Goal: Information Seeking & Learning: Find specific fact

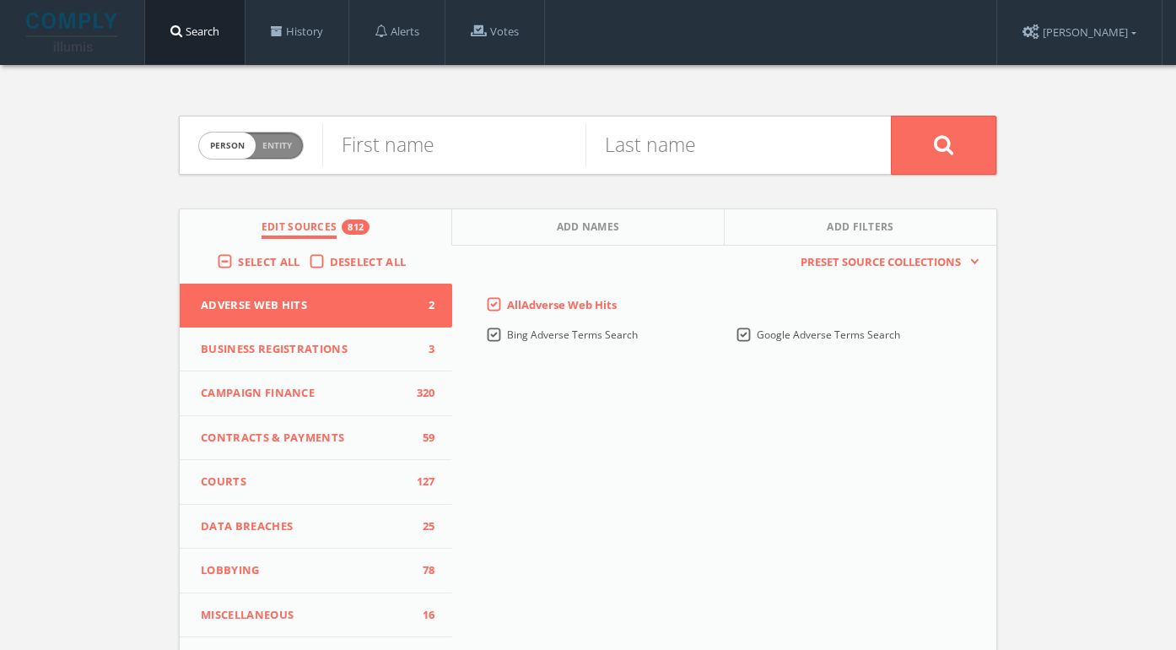
click at [232, 140] on span "person" at bounding box center [227, 145] width 57 height 26
checkbox input "true"
click at [482, 168] on div "Company or entity name" at bounding box center [606, 144] width 569 height 57
click at [442, 151] on input "text" at bounding box center [606, 145] width 569 height 44
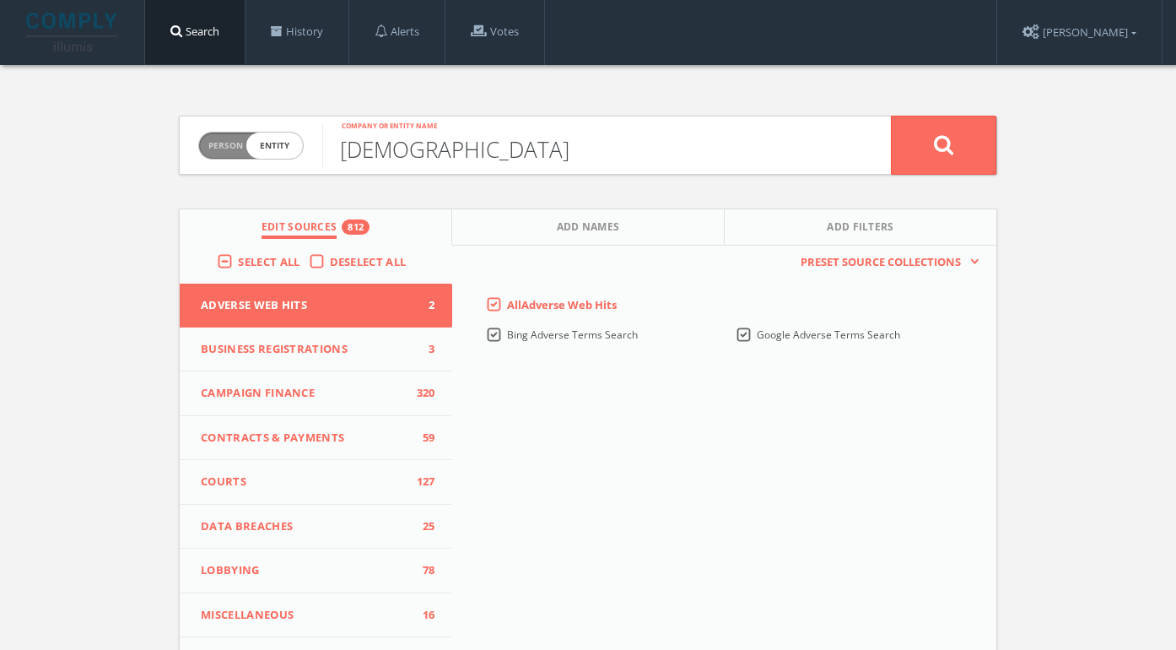
type input "[DEMOGRAPHIC_DATA]"
click at [891, 116] on button at bounding box center [943, 145] width 105 height 59
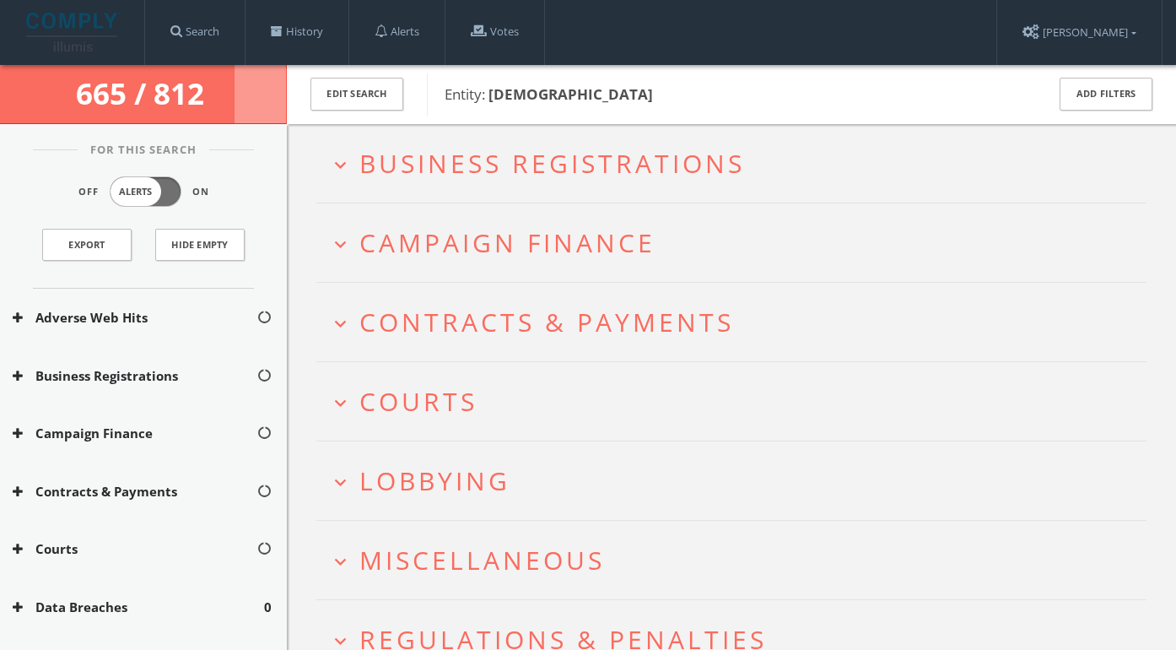
click at [436, 246] on span "Campaign Finance" at bounding box center [507, 242] width 296 height 35
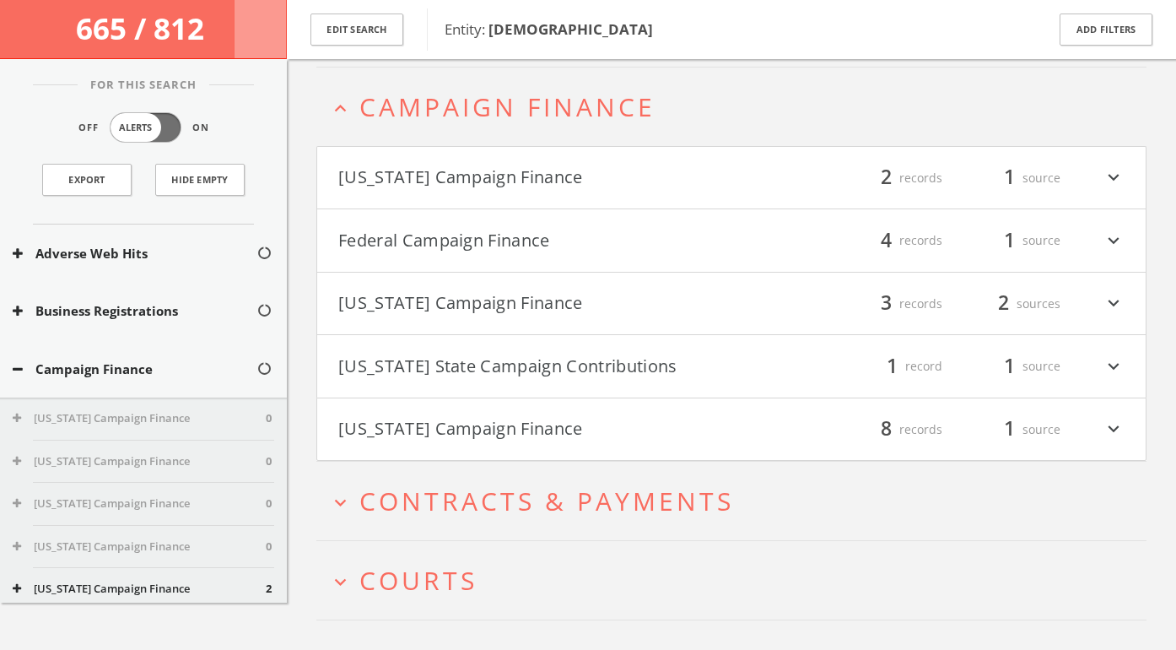
click at [453, 184] on button "[US_STATE] Campaign Finance" at bounding box center [534, 178] width 393 height 29
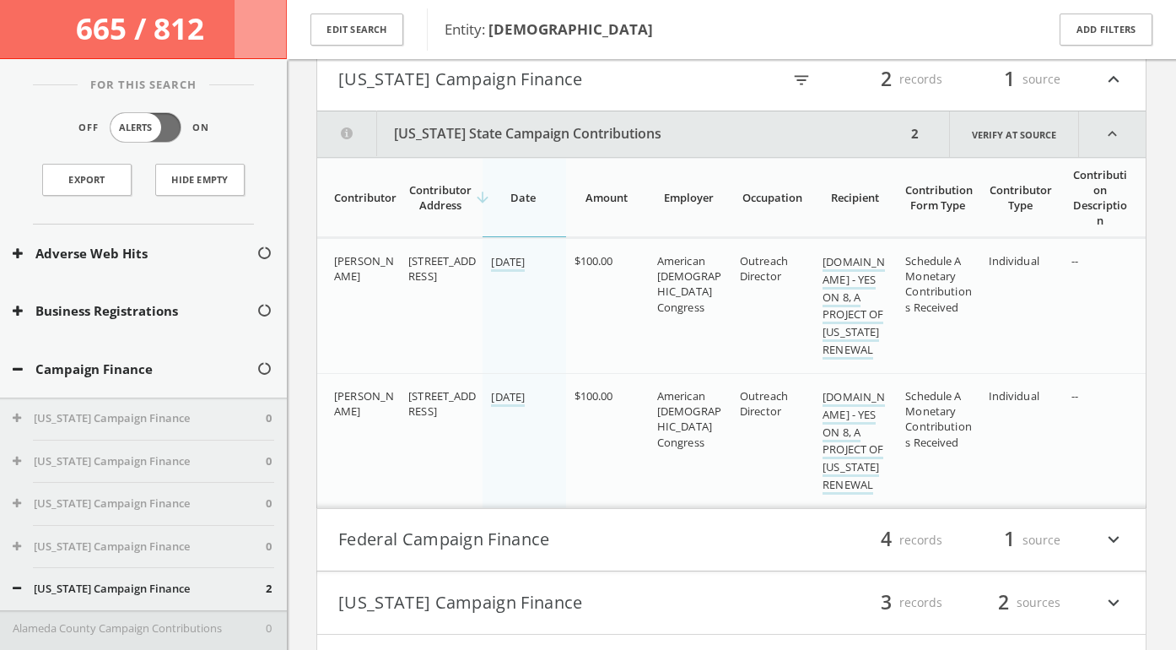
scroll to position [186, 0]
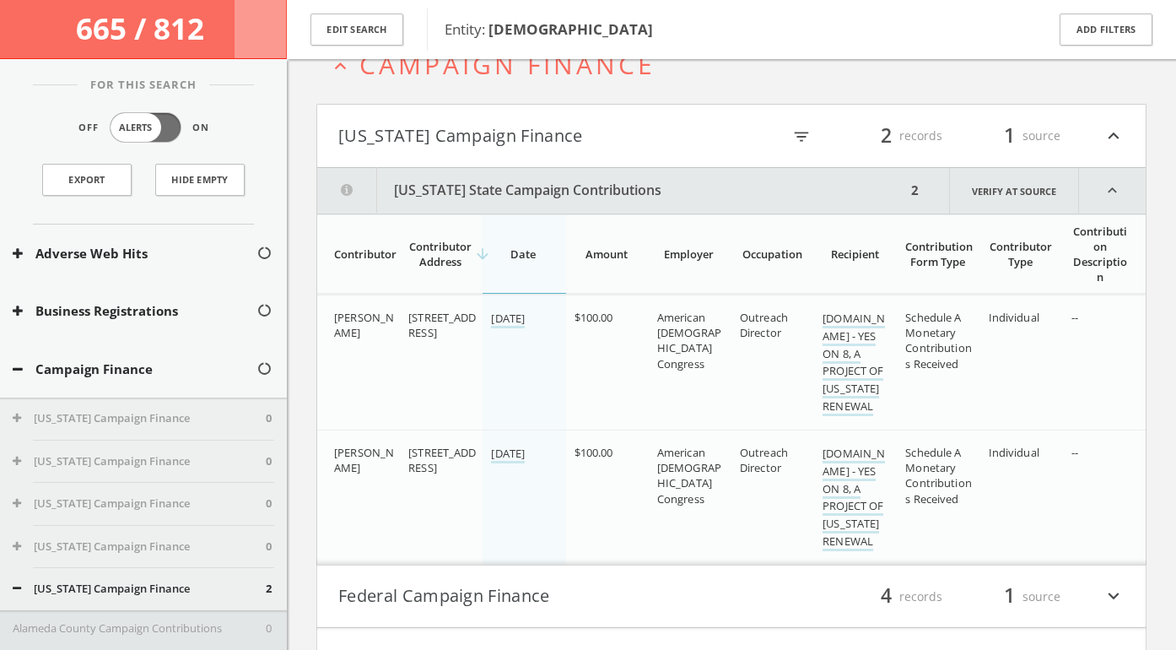
click at [463, 190] on button "[US_STATE] State Campaign Contributions" at bounding box center [611, 191] width 589 height 46
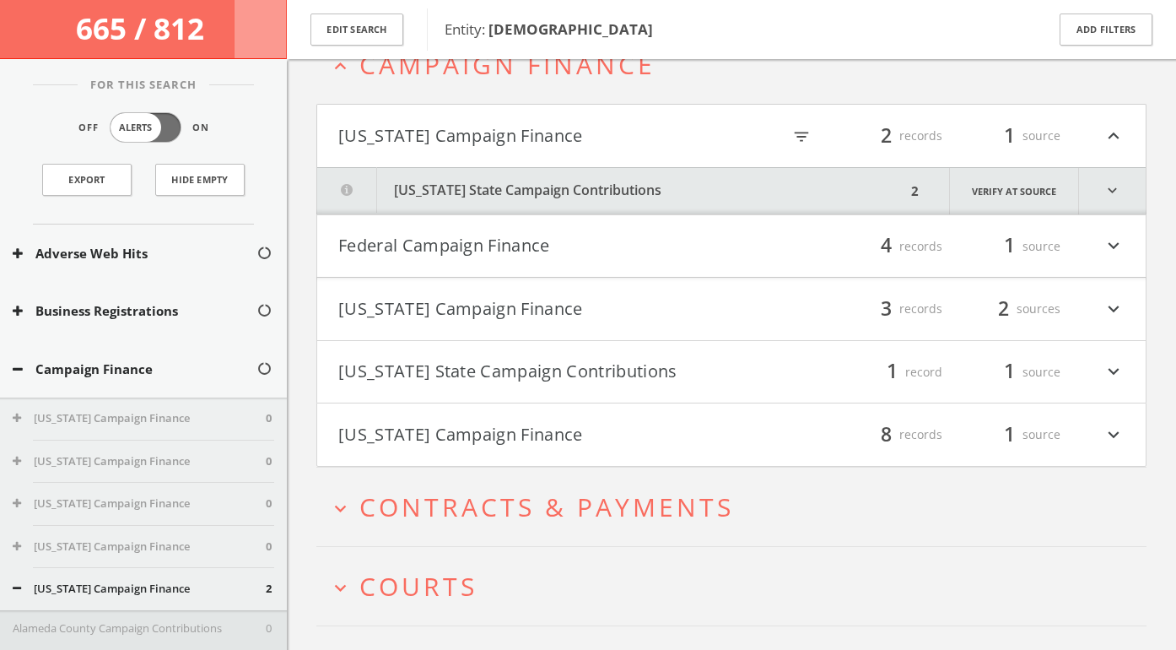
click at [432, 262] on h4 "Federal Campaign Finance filter_list 4 records 1 source expand_more" at bounding box center [731, 246] width 829 height 62
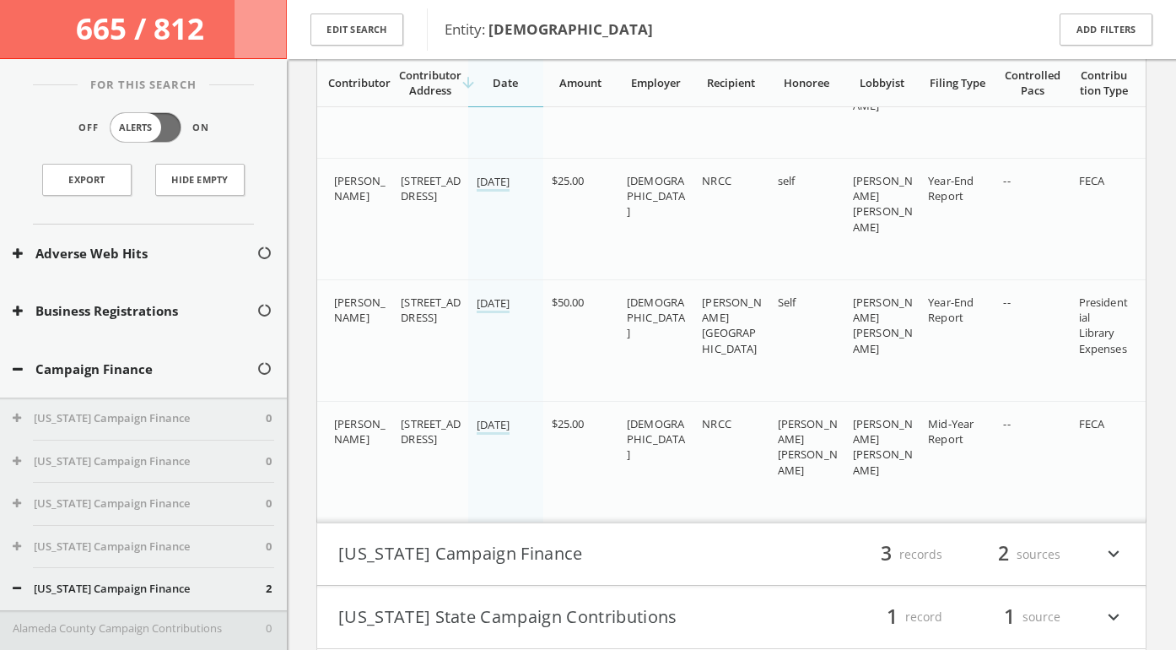
scroll to position [580, 0]
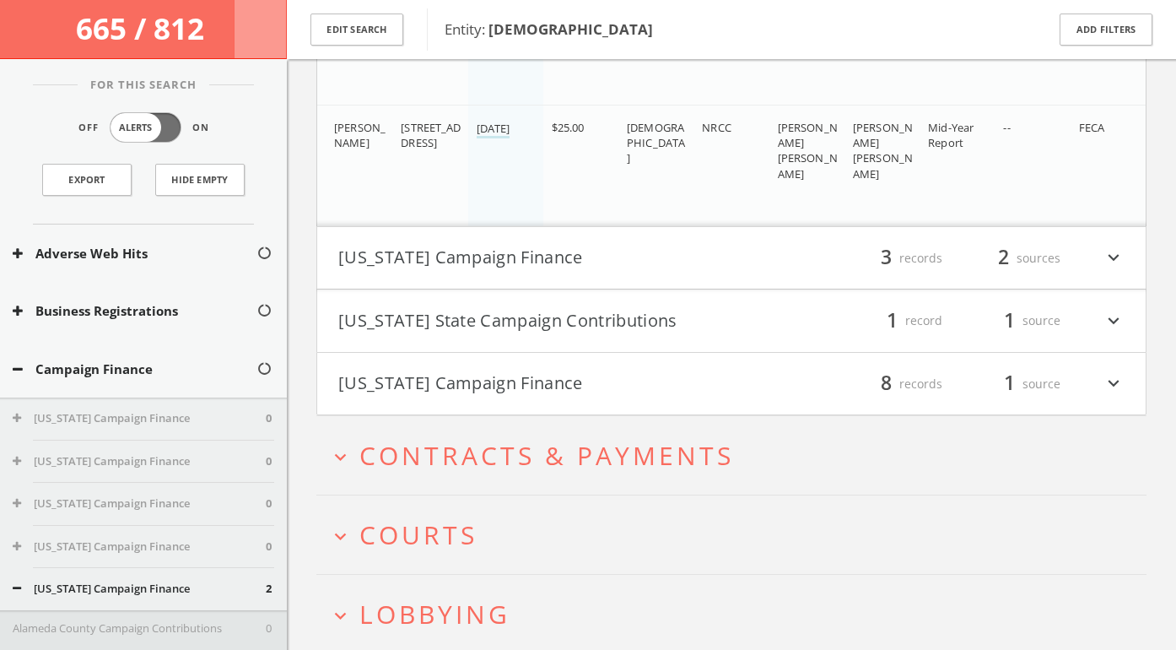
click at [543, 376] on button "[US_STATE] Campaign Finance" at bounding box center [534, 384] width 393 height 29
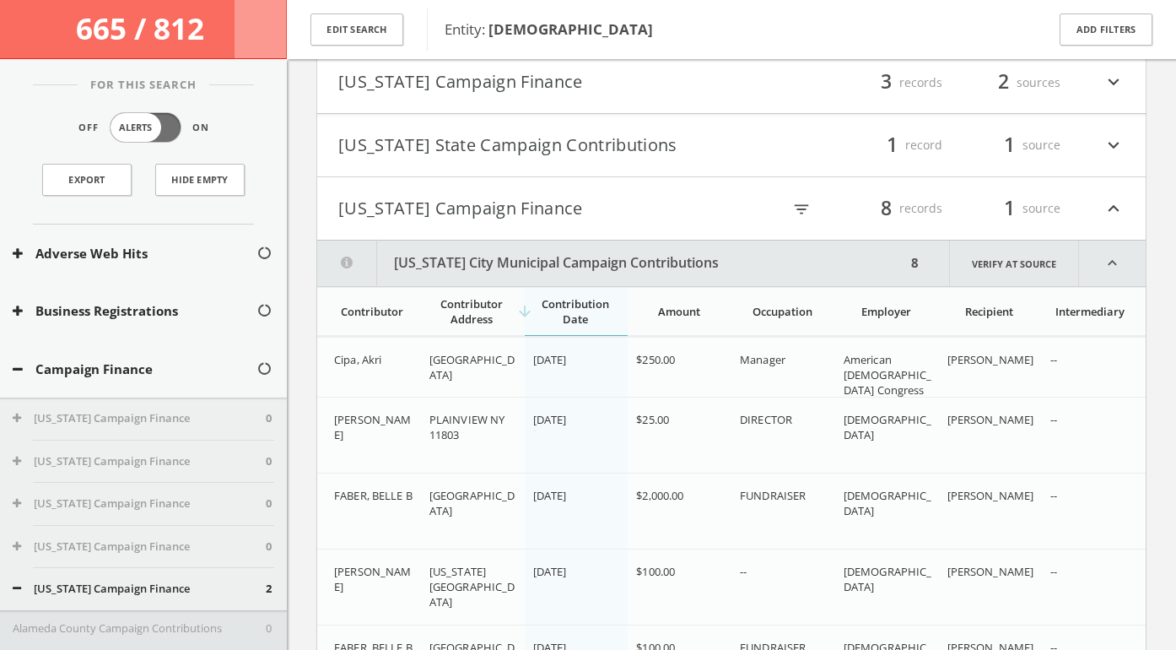
scroll to position [975, 0]
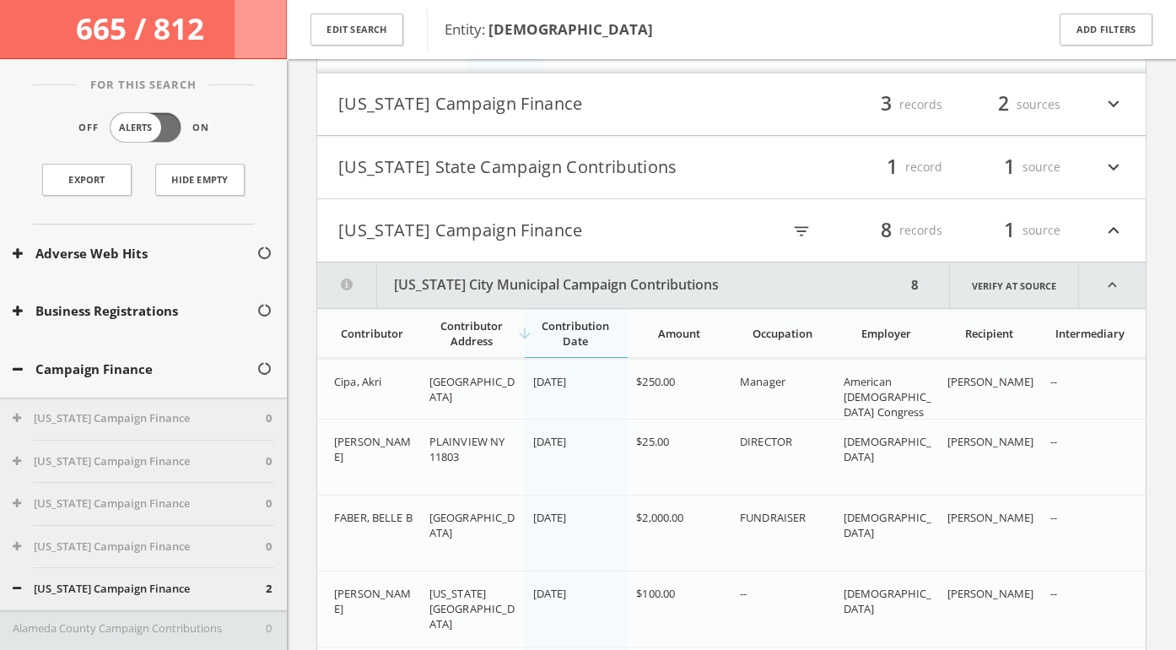
click at [463, 247] on h4 "[US_STATE] Campaign Finance filter_list 8 records 1 source expand_less" at bounding box center [731, 230] width 829 height 62
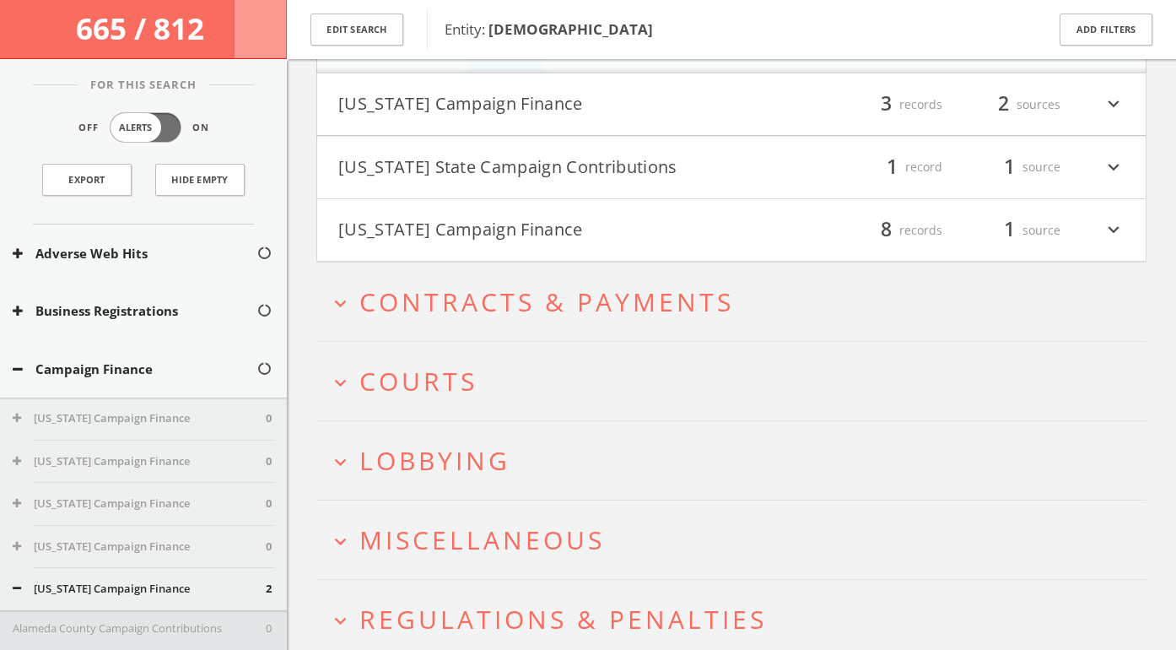
scroll to position [735, 0]
